Goal: Check status: Check status

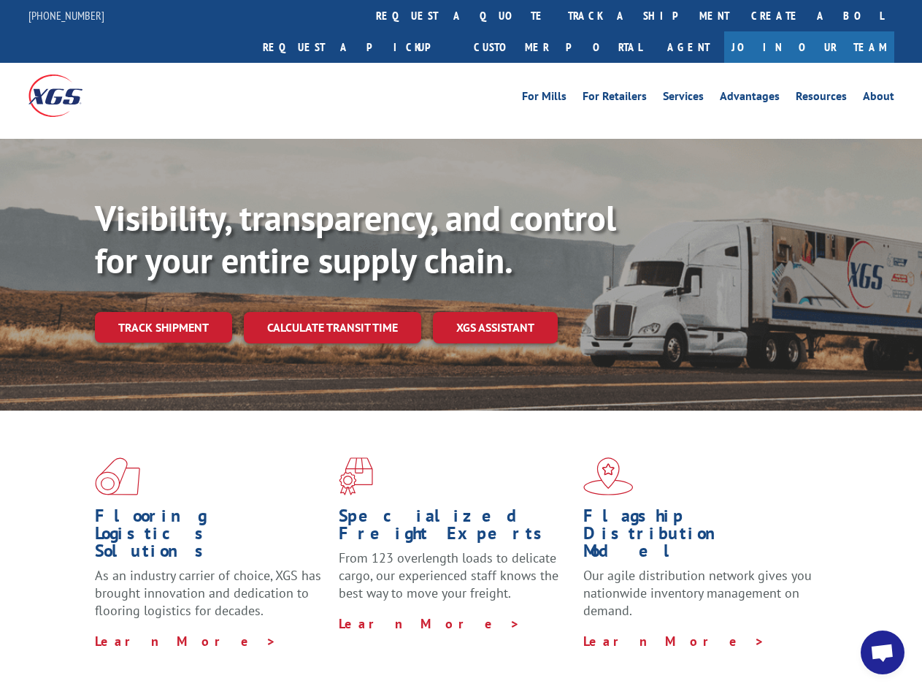
click at [461, 344] on div "Visibility, transparency, and control for your entire supply chain. Track shipm…" at bounding box center [508, 299] width 827 height 204
click at [557, 15] on link "track a shipment" at bounding box center [648, 15] width 183 height 31
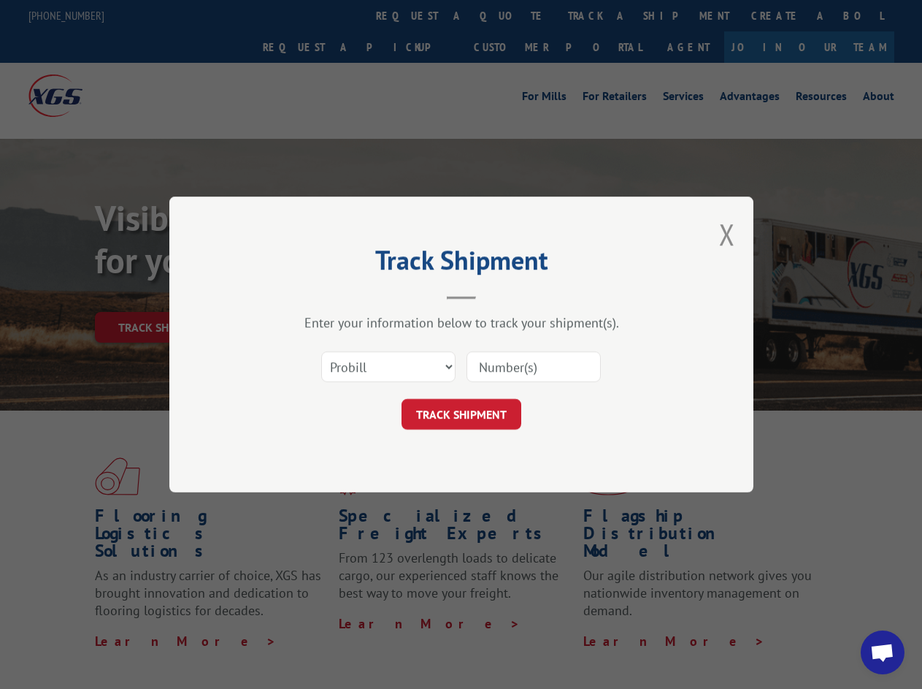
click at [510, 15] on div "Track Shipment Enter your information below to track your shipment(s). Select c…" at bounding box center [461, 344] width 922 height 689
click at [601, 15] on div "Track Shipment Enter your information below to track your shipment(s). Select c…" at bounding box center [461, 344] width 922 height 689
click at [163, 295] on div "Track Shipment Enter your information below to track your shipment(s). Select c…" at bounding box center [461, 344] width 922 height 689
click at [331, 295] on header "Track Shipment" at bounding box center [461, 275] width 438 height 50
click at [496, 295] on header "Track Shipment" at bounding box center [461, 275] width 438 height 50
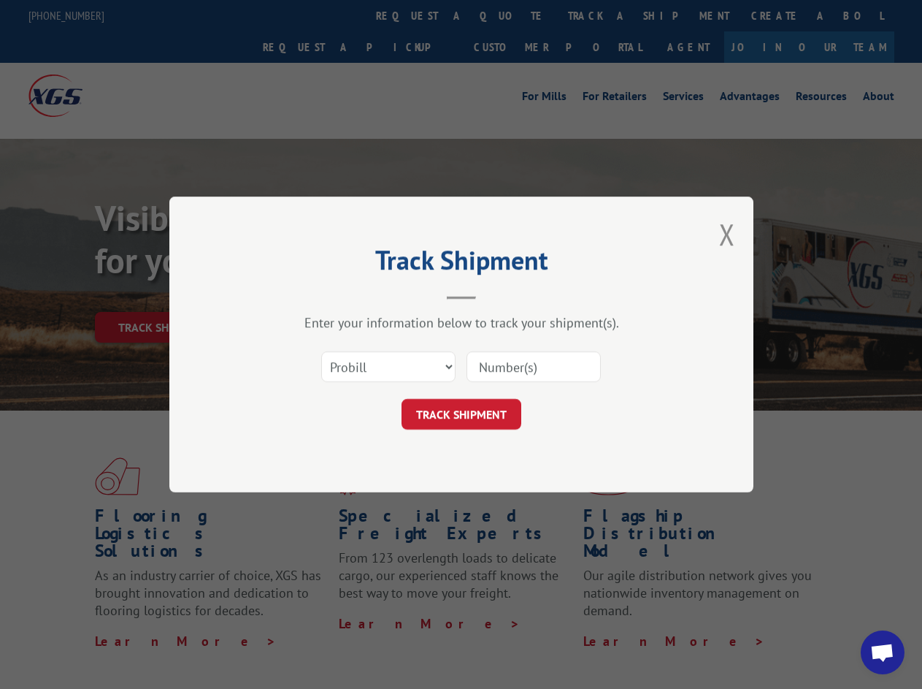
click at [883, 652] on span "Open chat" at bounding box center [882, 653] width 24 height 20
